Goal: Information Seeking & Learning: Find specific fact

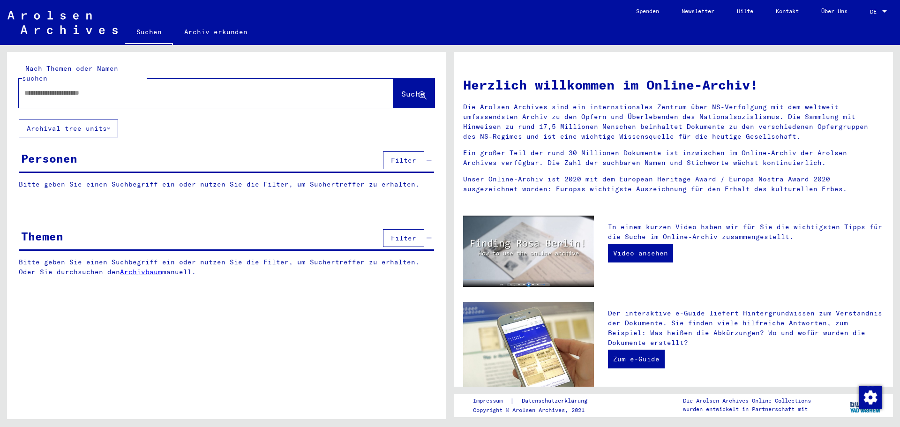
click at [132, 88] on input "text" at bounding box center [194, 93] width 341 height 10
paste input "**********"
type input "**********"
click at [401, 89] on span "Suche" at bounding box center [412, 93] width 23 height 9
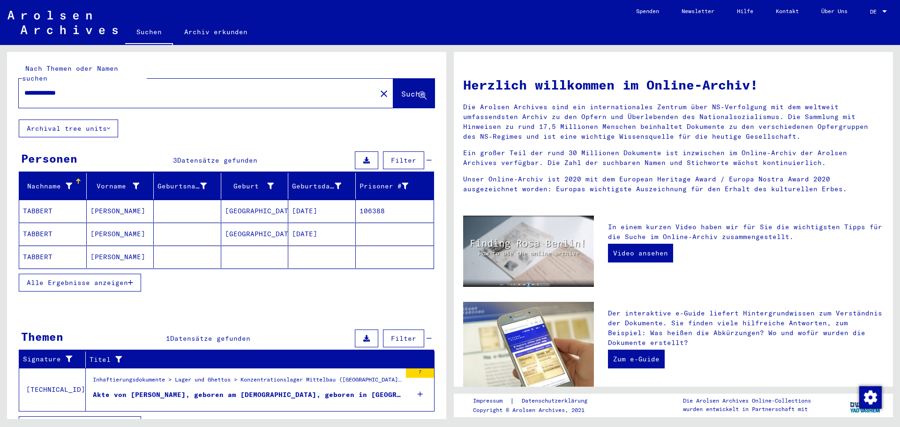
click at [321, 204] on mat-cell "[DATE]" at bounding box center [321, 211] width 67 height 22
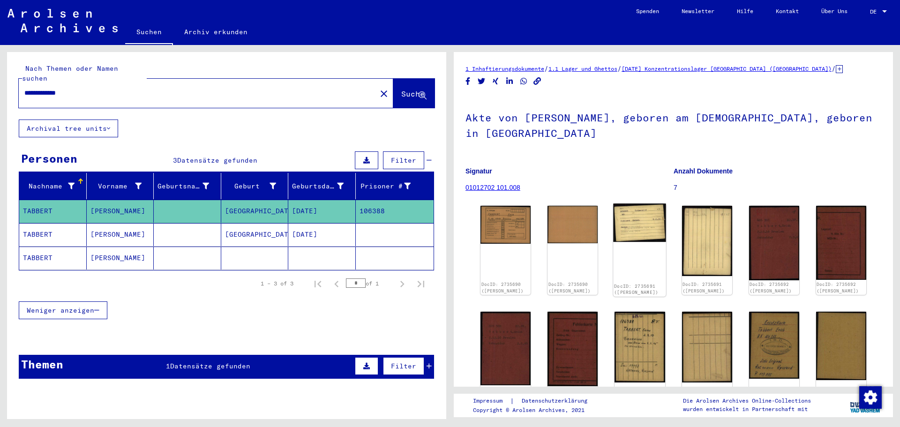
click at [647, 230] on img at bounding box center [639, 222] width 53 height 38
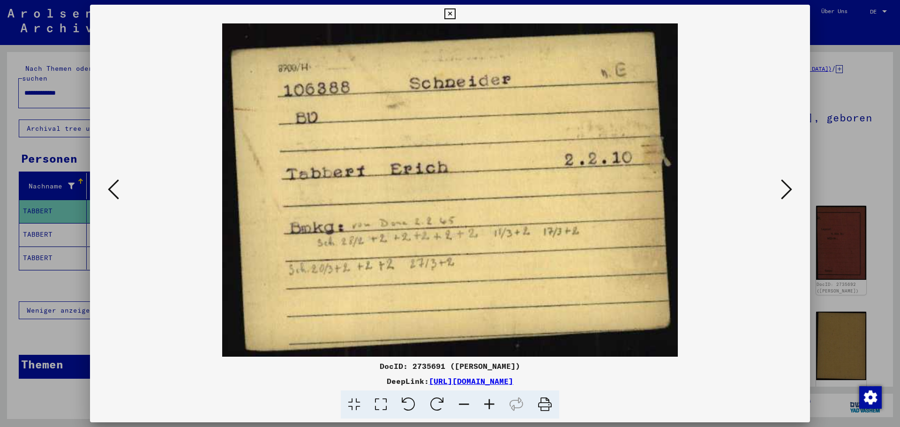
click at [791, 190] on icon at bounding box center [786, 189] width 11 height 22
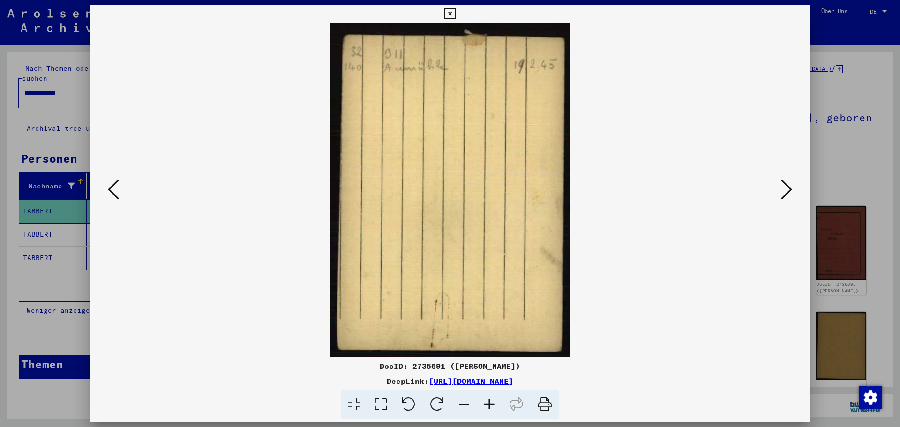
click at [791, 190] on icon at bounding box center [786, 189] width 11 height 22
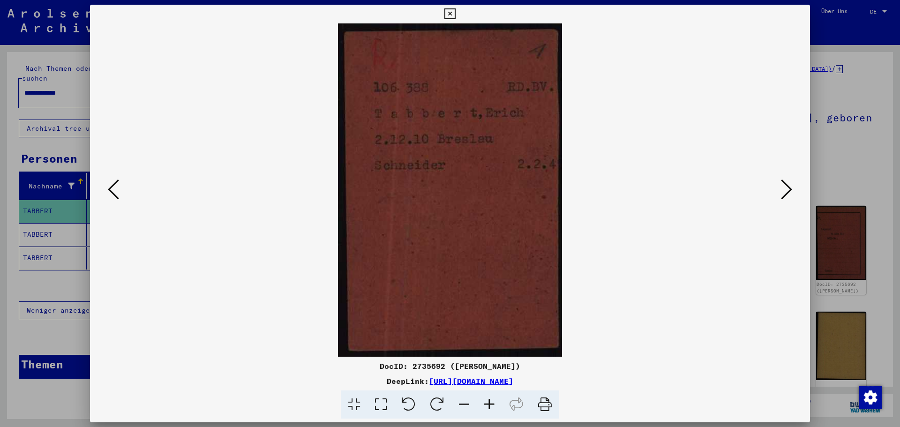
click at [791, 190] on icon at bounding box center [786, 189] width 11 height 22
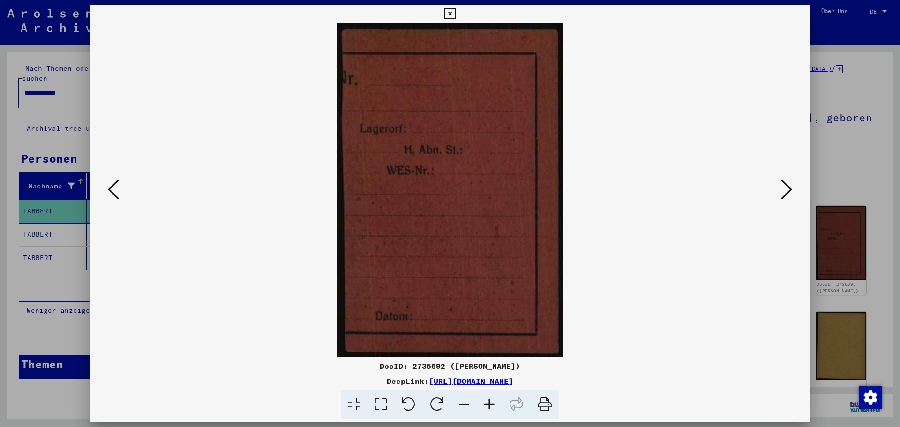
click at [791, 190] on icon at bounding box center [786, 189] width 11 height 22
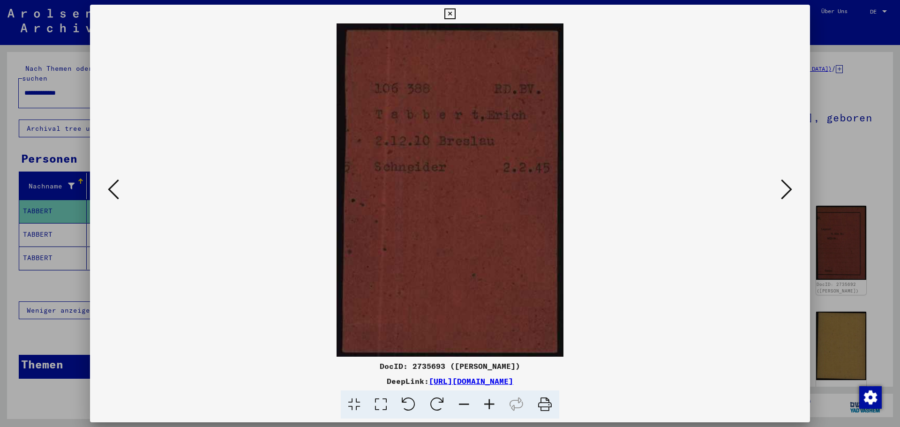
click at [791, 190] on icon at bounding box center [786, 189] width 11 height 22
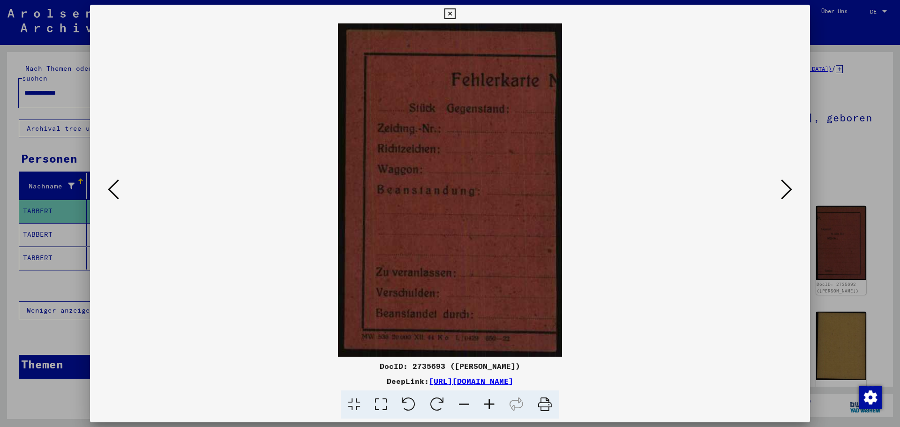
click at [791, 190] on icon at bounding box center [786, 189] width 11 height 22
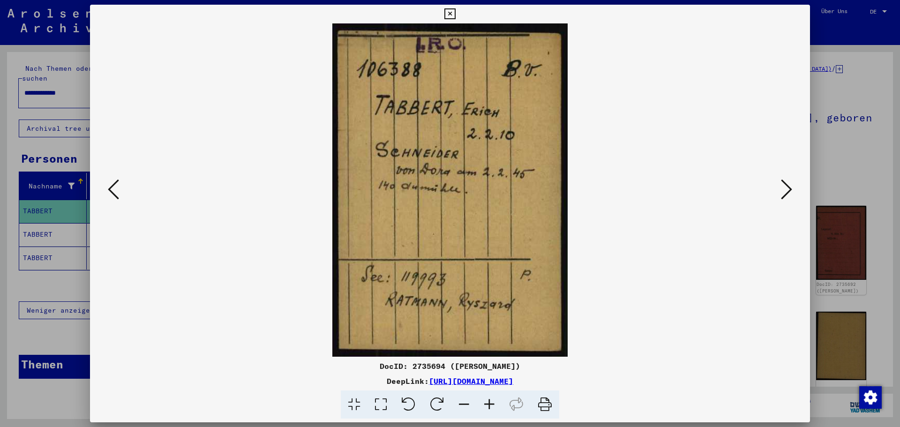
click at [791, 190] on icon at bounding box center [786, 189] width 11 height 22
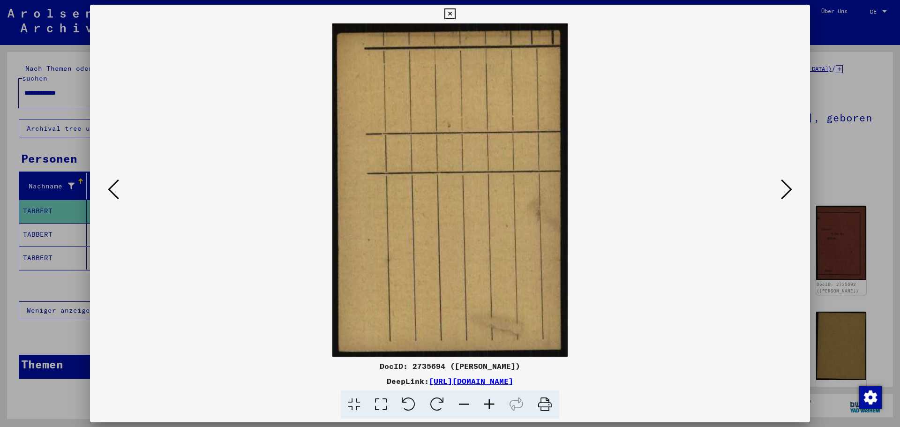
click at [791, 190] on icon at bounding box center [786, 189] width 11 height 22
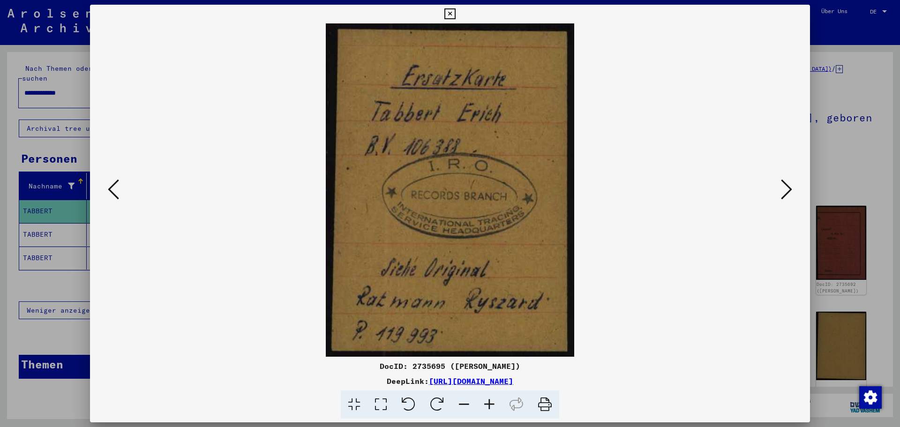
click at [791, 190] on icon at bounding box center [786, 189] width 11 height 22
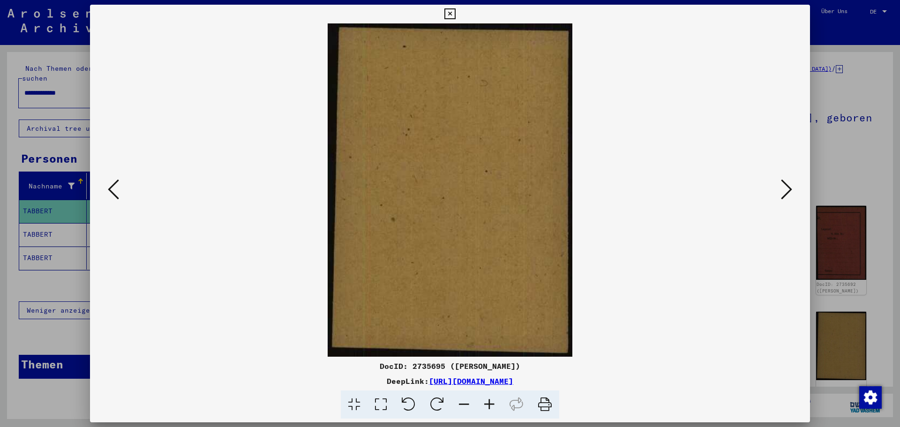
click at [791, 190] on icon at bounding box center [786, 189] width 11 height 22
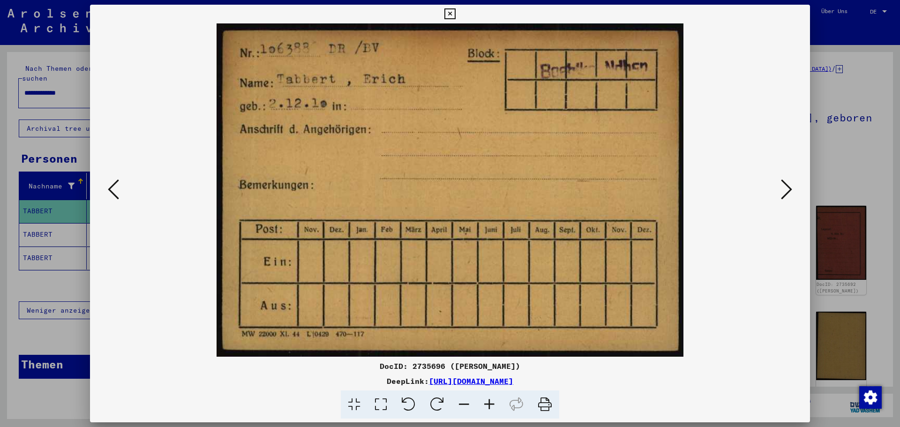
click at [791, 190] on icon at bounding box center [786, 189] width 11 height 22
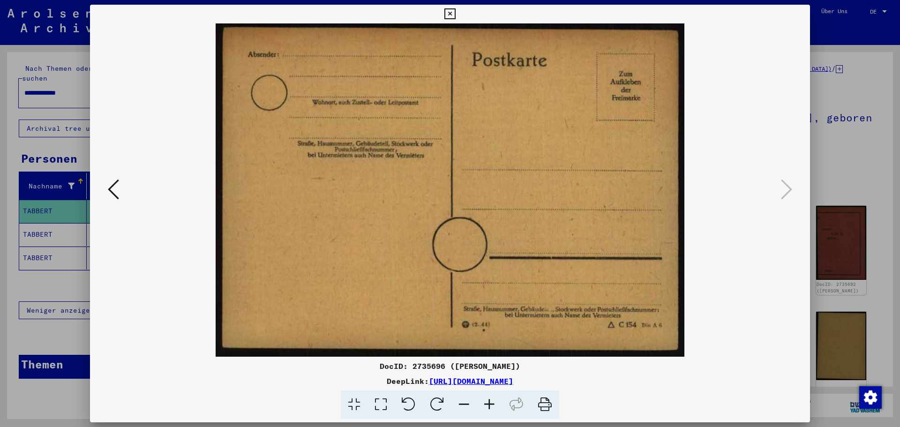
click at [836, 162] on div at bounding box center [450, 213] width 900 height 427
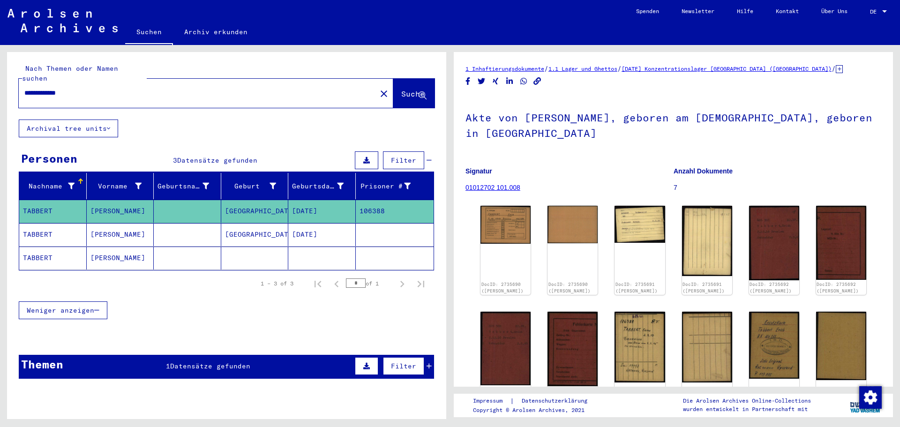
click at [332, 224] on mat-cell "[DATE]" at bounding box center [321, 234] width 67 height 23
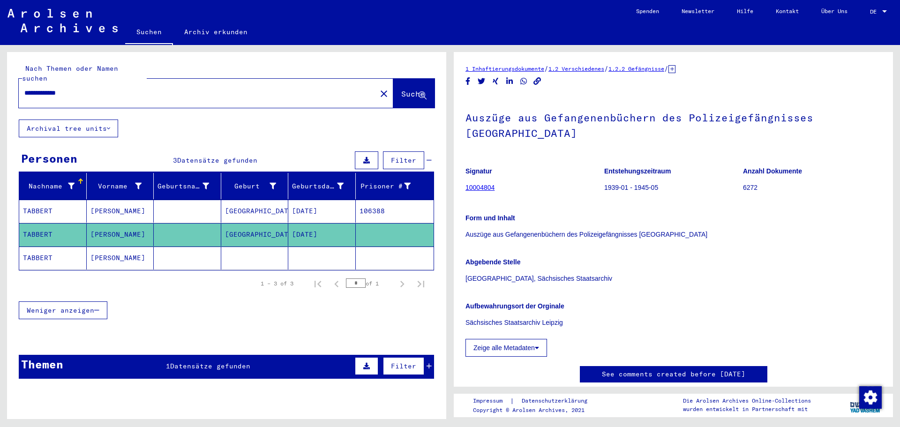
click at [331, 250] on mat-cell at bounding box center [321, 257] width 67 height 23
